Goal: Navigation & Orientation: Go to known website

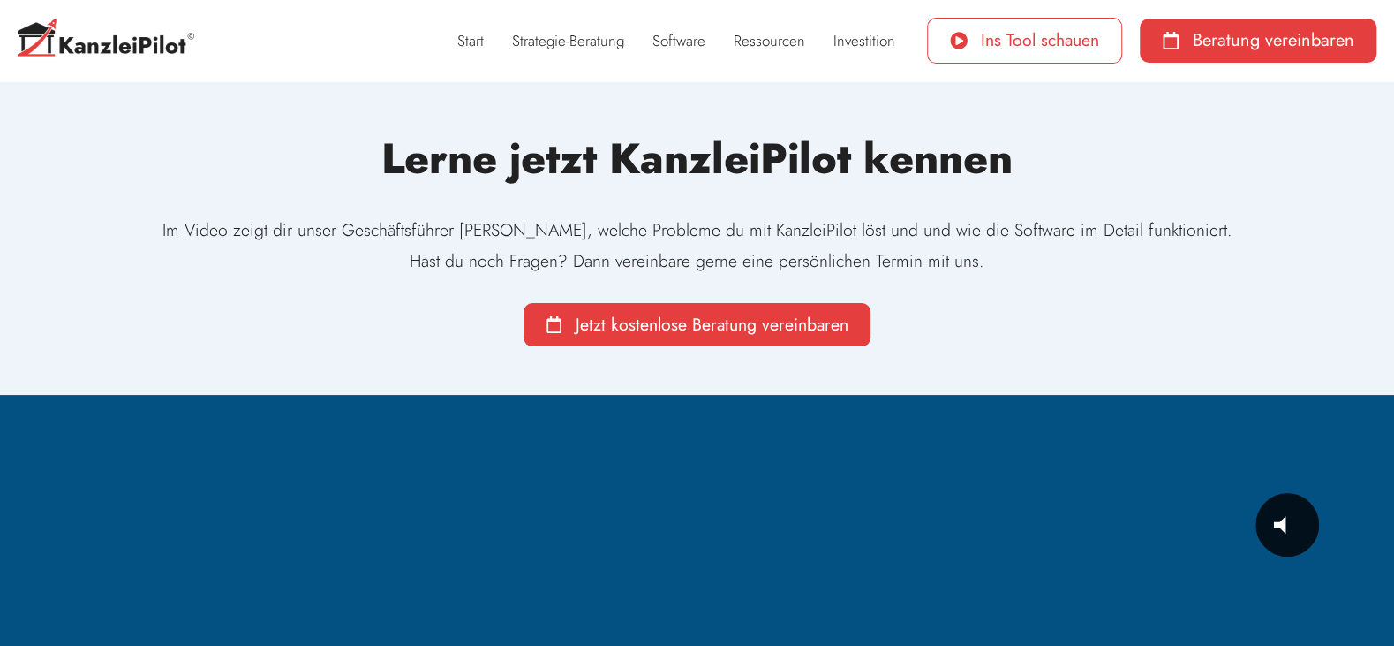
click at [1022, 39] on span "Ins Tool schauen" at bounding box center [1040, 41] width 118 height 18
click at [682, 46] on link "Software" at bounding box center [678, 40] width 81 height 41
click at [671, 42] on link "Software" at bounding box center [678, 40] width 81 height 41
click at [687, 41] on link "Software" at bounding box center [678, 40] width 81 height 41
click at [685, 46] on link "Software" at bounding box center [678, 40] width 81 height 41
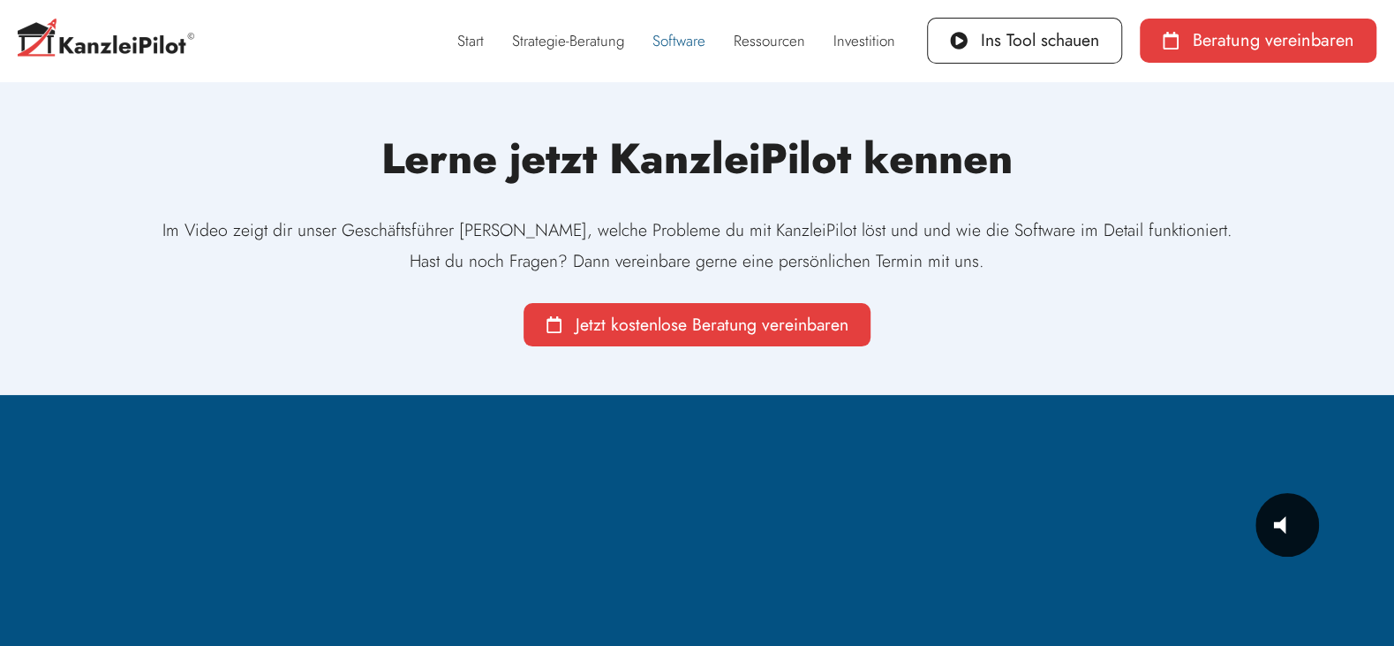
click at [684, 39] on link "Software" at bounding box center [678, 40] width 81 height 41
click at [684, 42] on link "Software" at bounding box center [678, 40] width 81 height 41
click at [672, 34] on link "Software" at bounding box center [678, 40] width 81 height 41
click at [674, 42] on link "Software" at bounding box center [678, 40] width 81 height 41
click at [774, 41] on link "Ressourcen" at bounding box center [770, 40] width 100 height 41
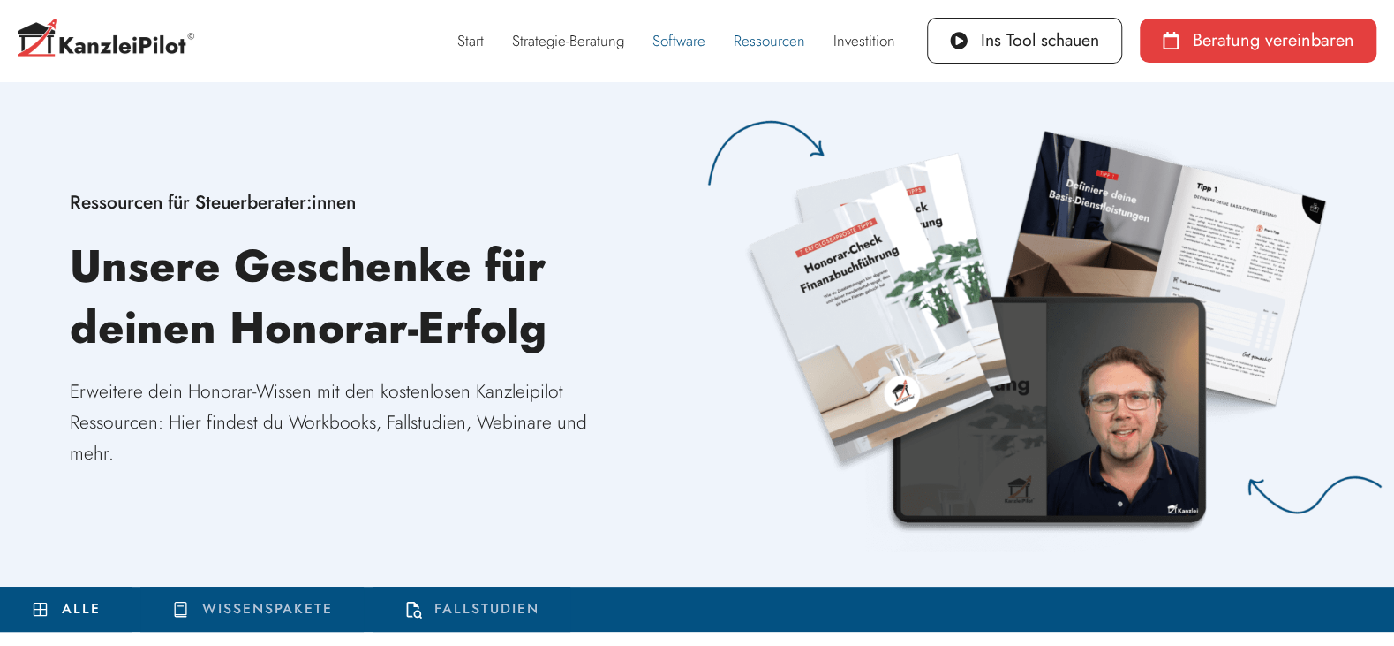
click at [678, 42] on link "Software" at bounding box center [678, 40] width 81 height 41
click at [481, 40] on link "Start" at bounding box center [470, 40] width 55 height 41
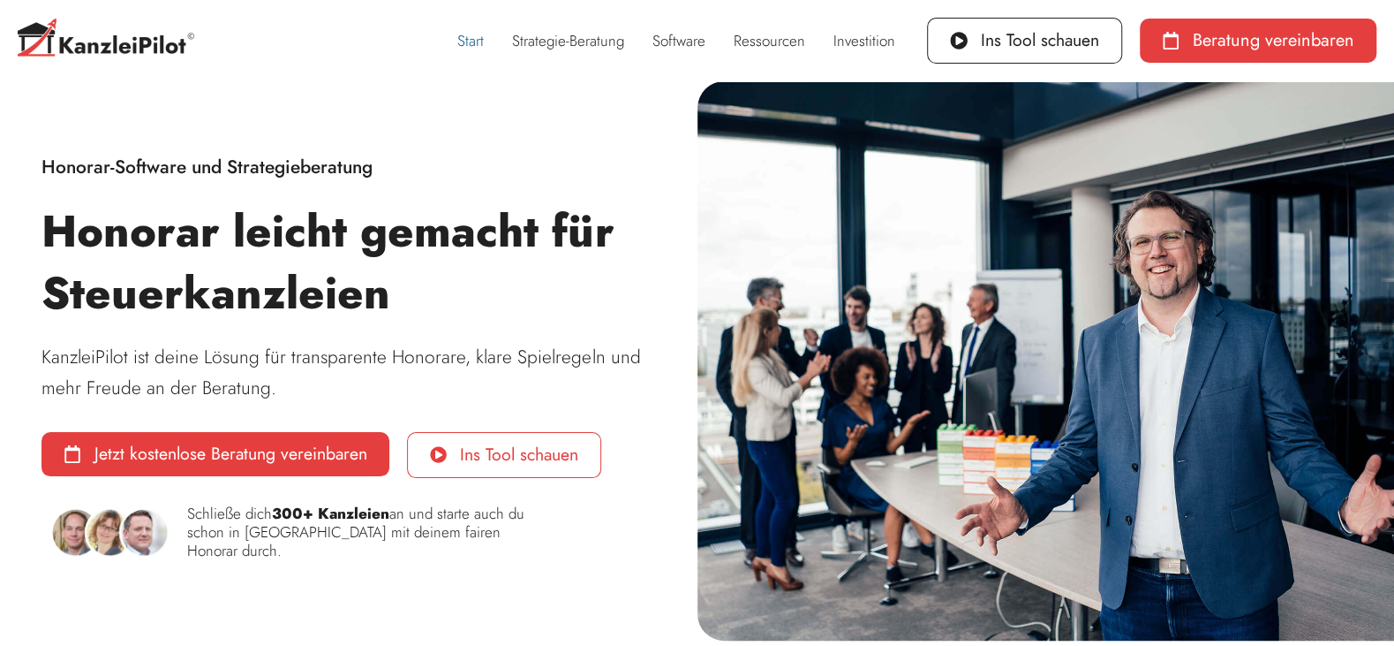
click at [482, 464] on span "Ins Tool schauen" at bounding box center [519, 455] width 118 height 18
